Goal: Task Accomplishment & Management: Manage account settings

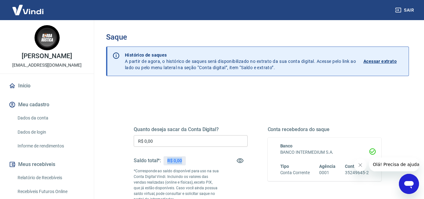
drag, startPoint x: 168, startPoint y: 160, endPoint x: 180, endPoint y: 161, distance: 11.6
click at [185, 161] on div "R$ 0,00" at bounding box center [175, 160] width 22 height 9
click at [187, 161] on div "Saldo total*: R$ 0,00" at bounding box center [191, 160] width 114 height 15
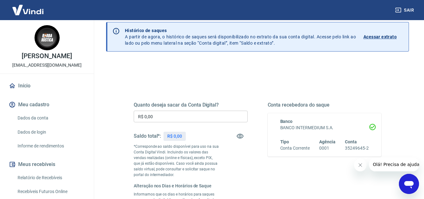
scroll to position [31, 0]
